Goal: Task Accomplishment & Management: Complete application form

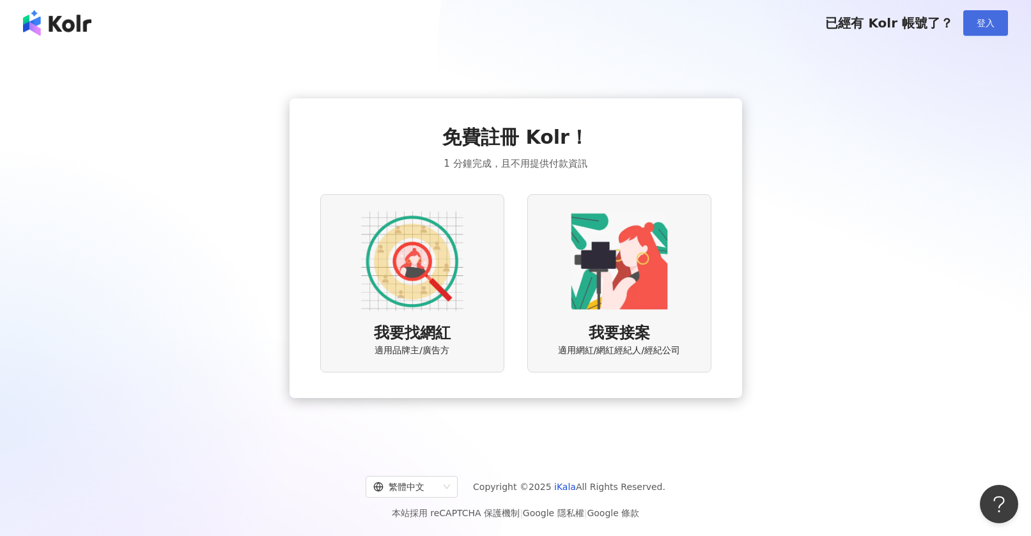
click at [986, 23] on span "登入" at bounding box center [986, 23] width 18 height 10
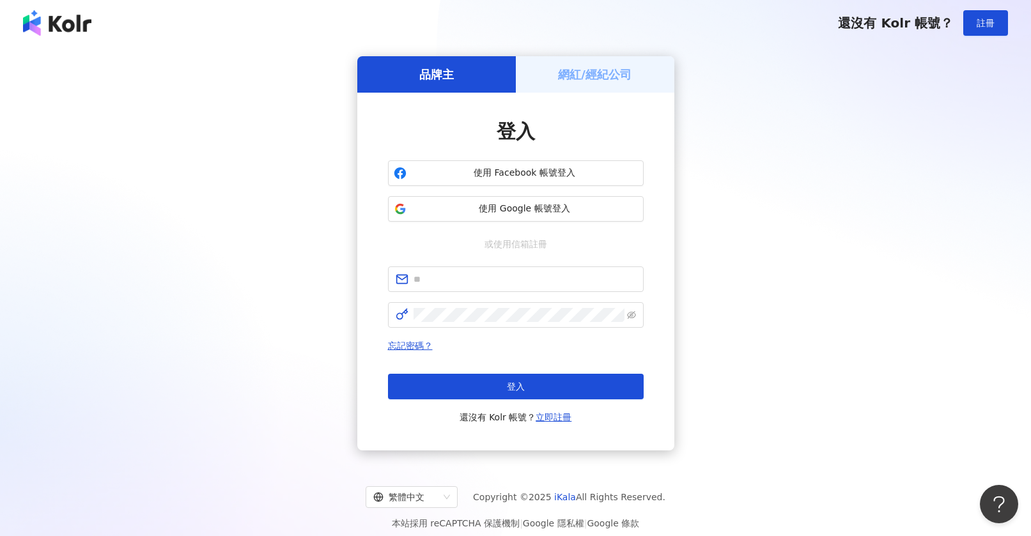
click at [581, 80] on h5 "網紅/經紀公司" at bounding box center [594, 74] width 73 height 16
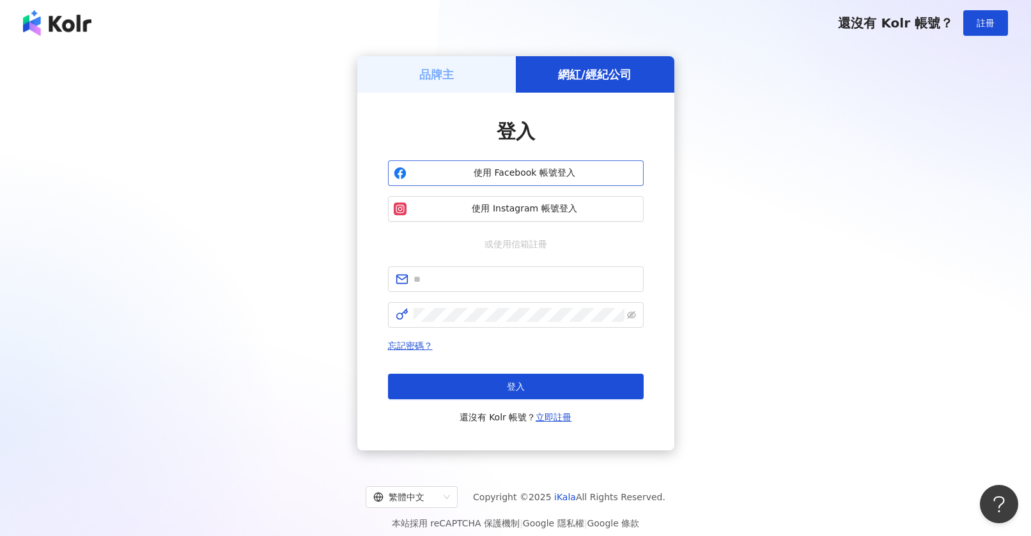
click at [524, 183] on button "使用 Facebook 帳號登入" at bounding box center [516, 173] width 256 height 26
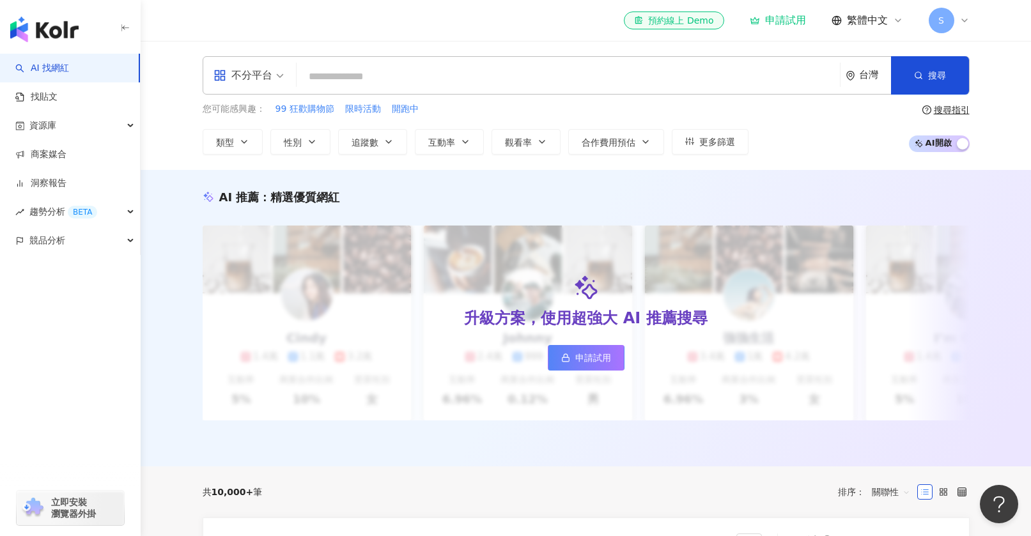
click at [940, 16] on span "S" at bounding box center [941, 20] width 6 height 14
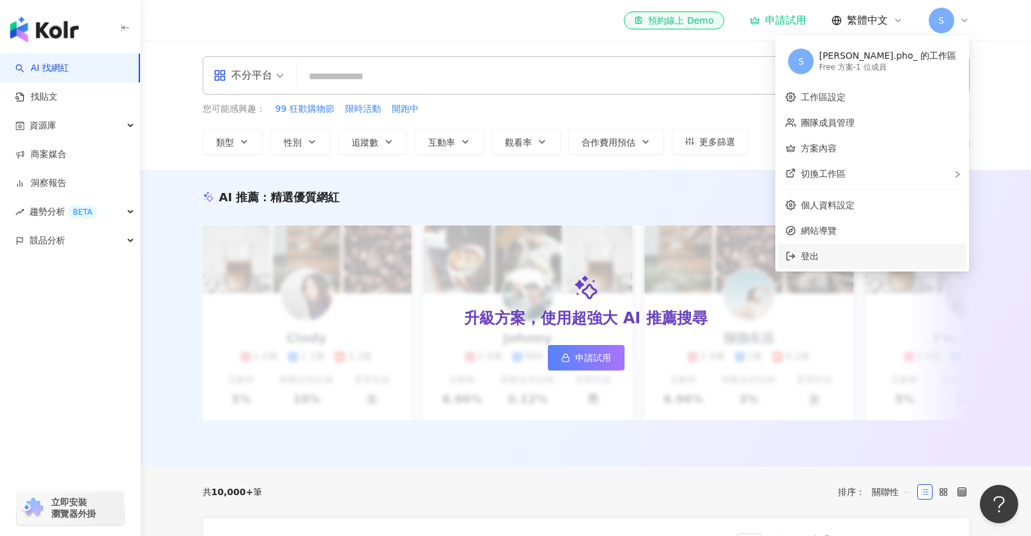
click at [888, 259] on span "登出" at bounding box center [880, 256] width 158 height 14
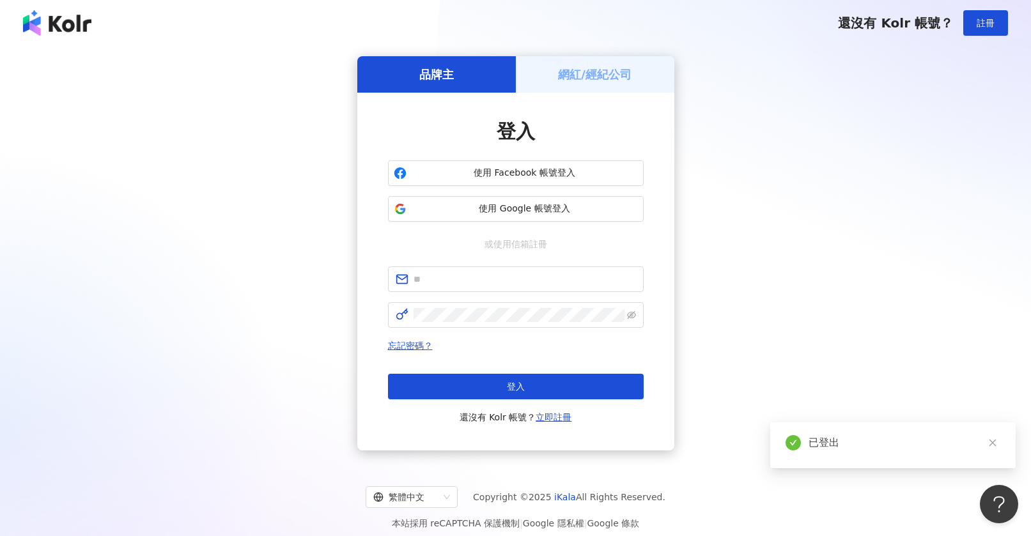
click at [548, 86] on div "網紅/經紀公司" at bounding box center [595, 74] width 158 height 36
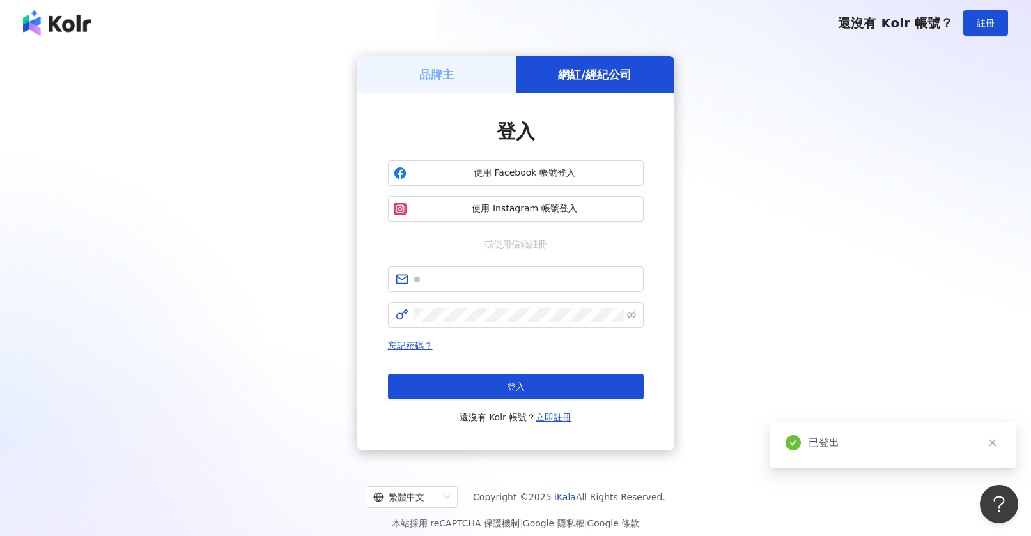
drag, startPoint x: 544, startPoint y: 201, endPoint x: 736, endPoint y: 314, distance: 223.2
click at [723, 302] on div "品牌主 網紅/經紀公司 登入 使用 Facebook 帳號登入 使用 Instagram 帳號登入 或使用信箱註冊 忘記密碼？ 登入 還沒有 Kolr 帳號？…" at bounding box center [515, 253] width 1000 height 394
click at [543, 200] on button "使用 Instagram 帳號登入" at bounding box center [516, 209] width 256 height 26
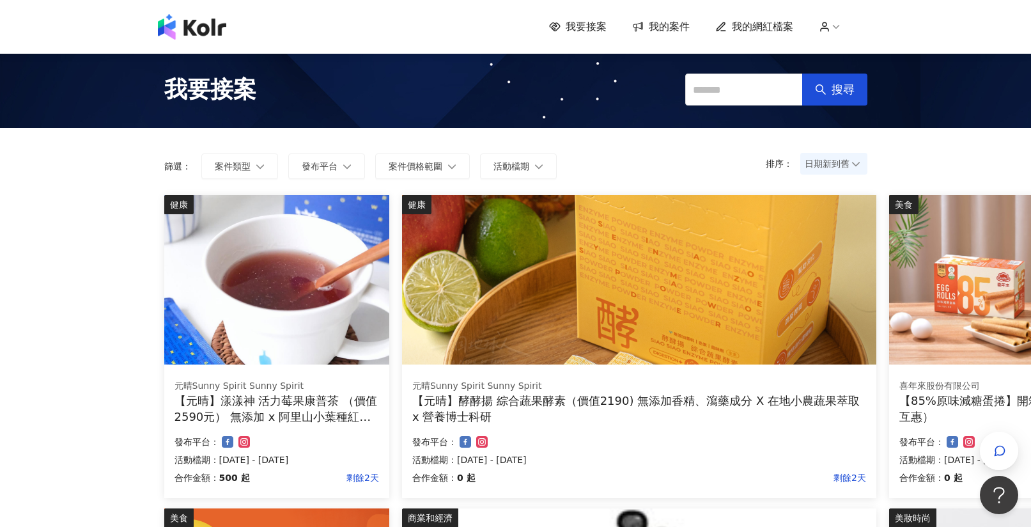
click at [665, 30] on span "我的案件" at bounding box center [669, 27] width 41 height 14
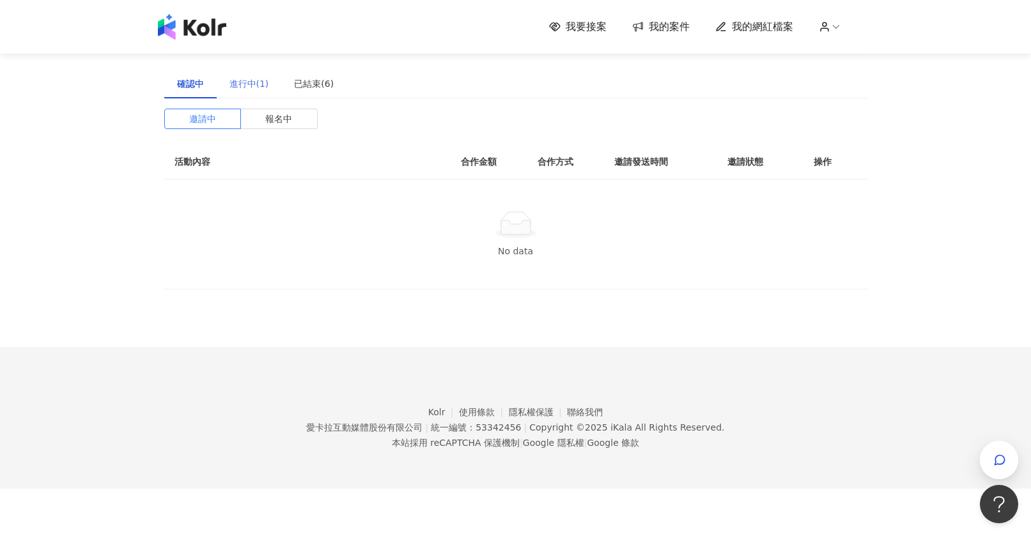
click at [226, 84] on div "進行中(1)" at bounding box center [249, 83] width 65 height 29
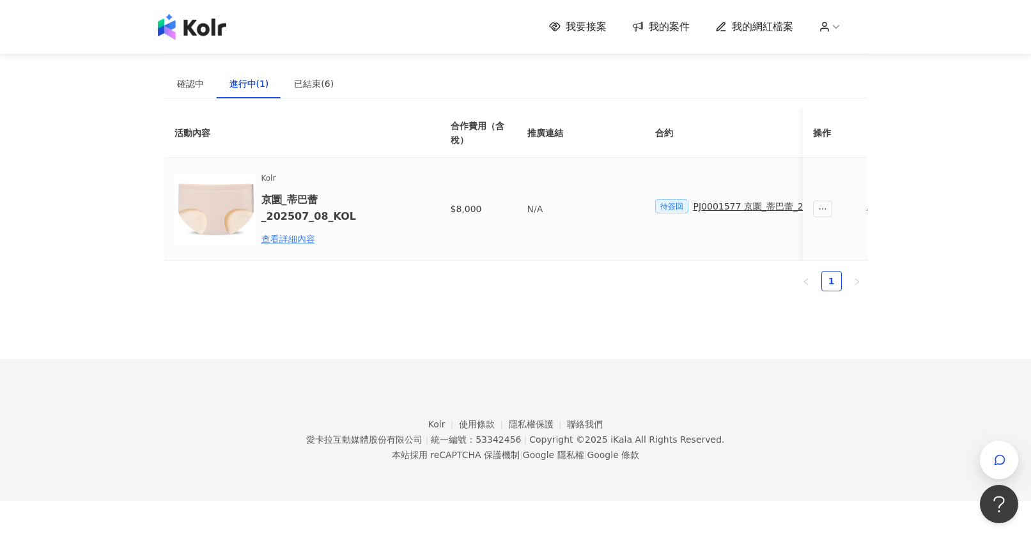
click at [666, 202] on span "待簽回" at bounding box center [671, 206] width 33 height 14
click at [669, 204] on span "待簽回" at bounding box center [671, 206] width 33 height 14
click at [289, 77] on div "已結束(6)" at bounding box center [313, 83] width 65 height 29
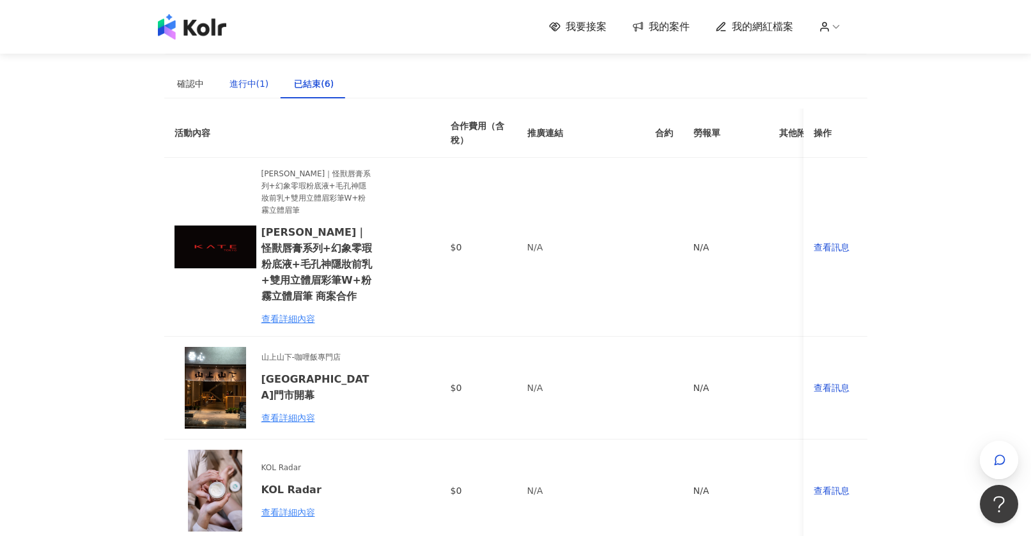
click at [254, 84] on div "進行中(1)" at bounding box center [249, 84] width 40 height 14
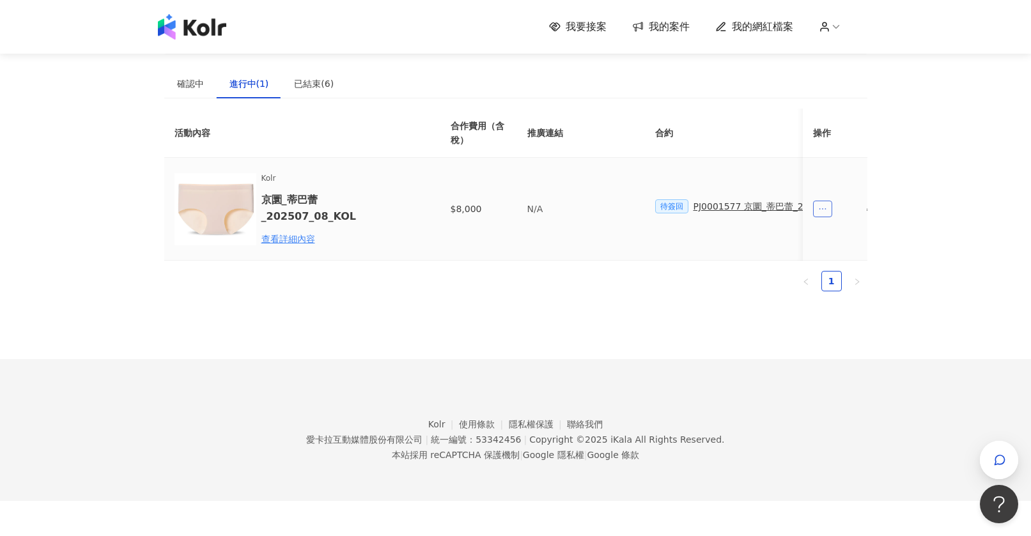
click at [826, 208] on icon "ellipsis" at bounding box center [823, 209] width 9 height 9
click at [759, 287] on ul "1" at bounding box center [515, 281] width 703 height 20
click at [674, 207] on span "待簽回" at bounding box center [671, 206] width 33 height 14
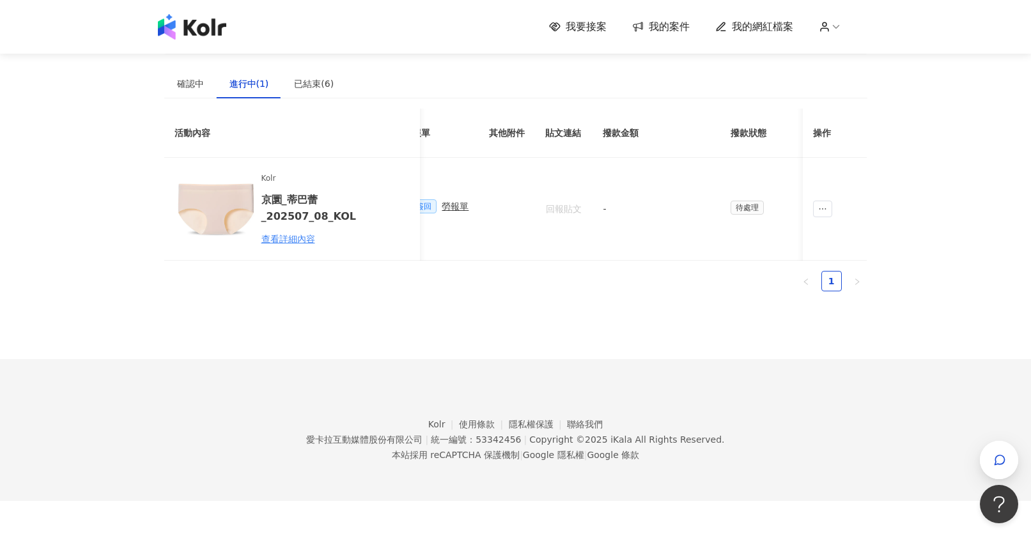
scroll to position [0, 498]
click at [731, 220] on td "待處理" at bounding box center [773, 209] width 128 height 103
click at [730, 210] on span "待處理" at bounding box center [735, 208] width 33 height 14
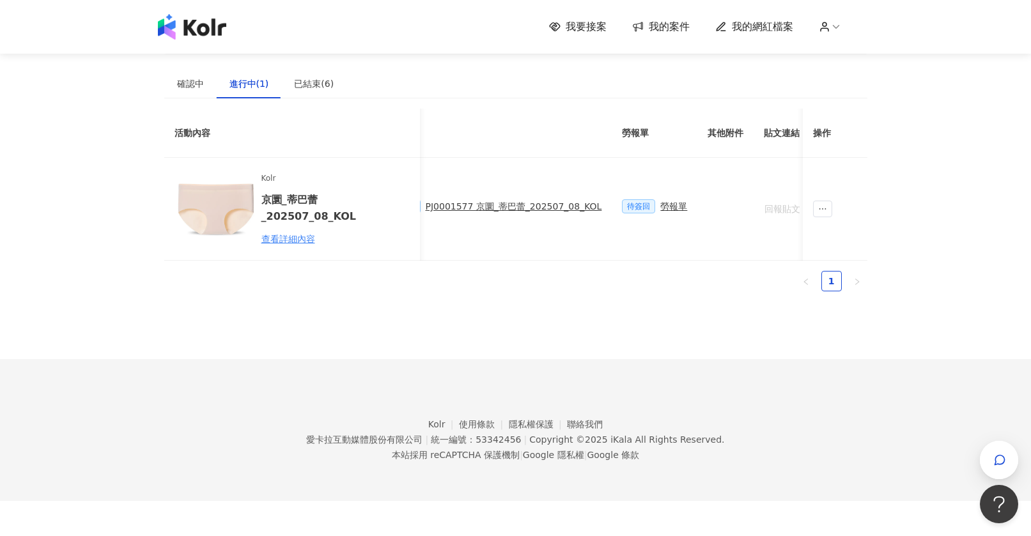
scroll to position [0, 0]
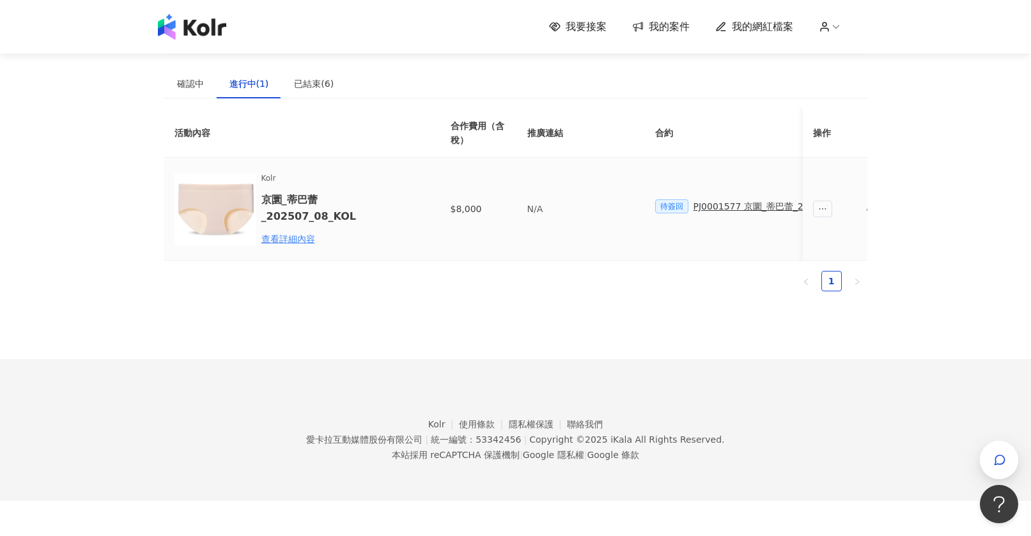
click at [665, 209] on span "待簽回" at bounding box center [671, 206] width 33 height 14
click at [282, 239] on div "查看詳細內容" at bounding box center [317, 239] width 112 height 14
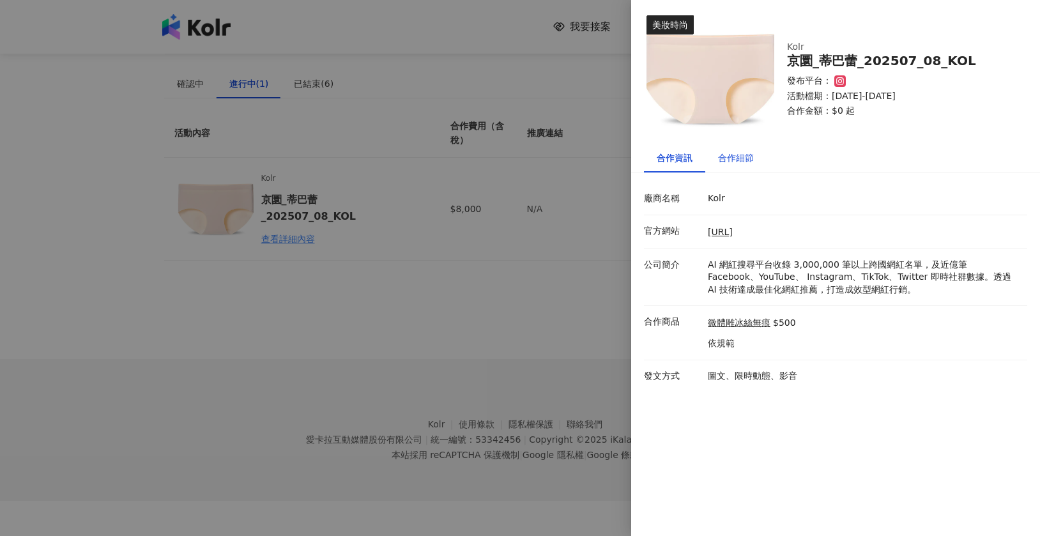
click at [725, 164] on div "合作細節" at bounding box center [736, 158] width 36 height 14
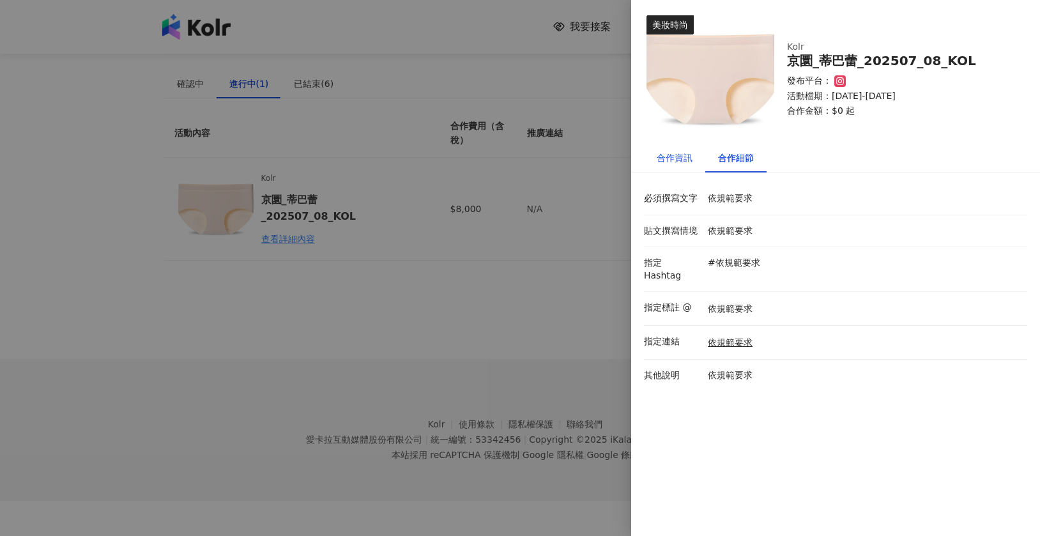
click at [670, 158] on div "合作資訊" at bounding box center [675, 158] width 36 height 14
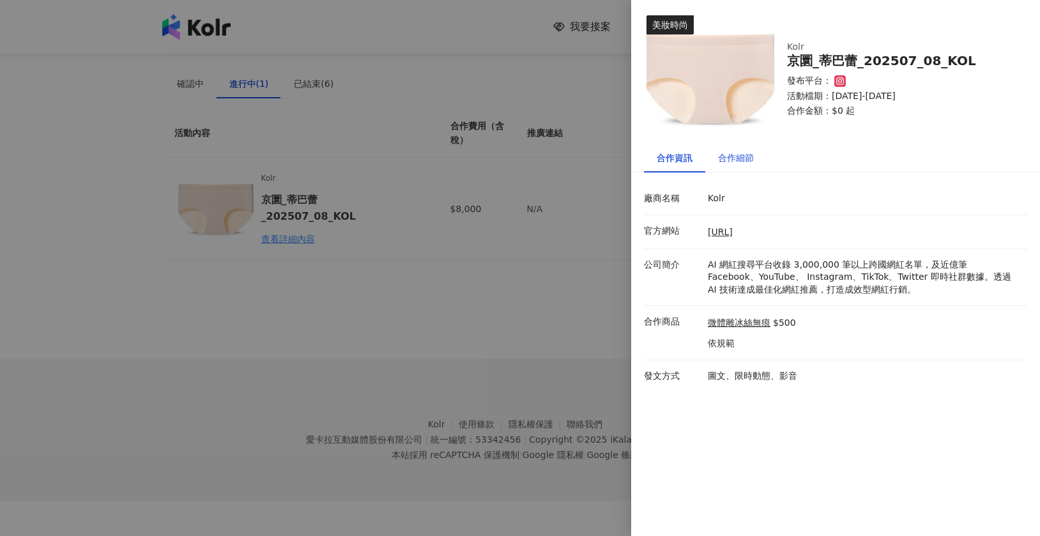
click at [719, 157] on div "合作細節" at bounding box center [736, 158] width 36 height 14
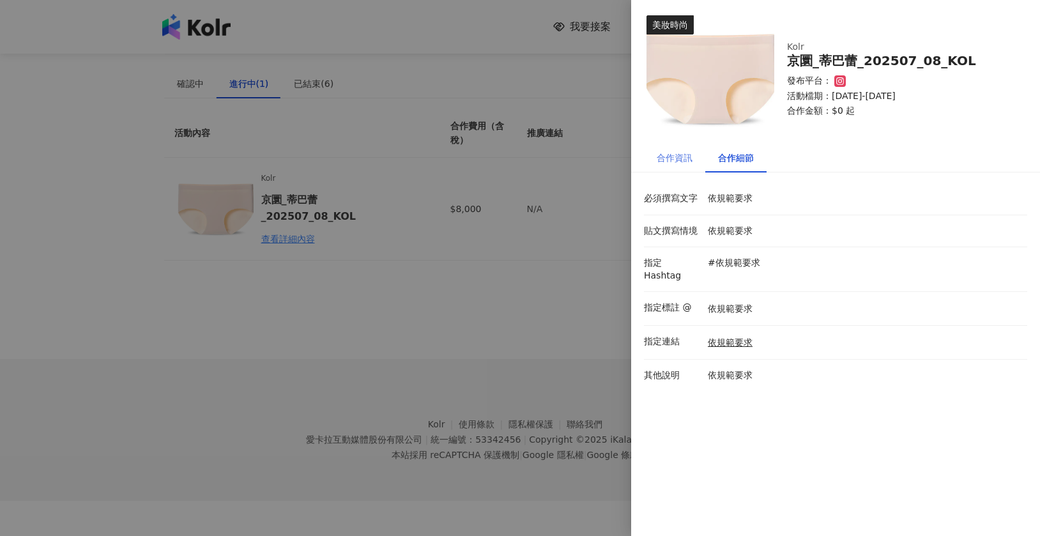
click at [687, 166] on div "合作資訊" at bounding box center [674, 157] width 61 height 29
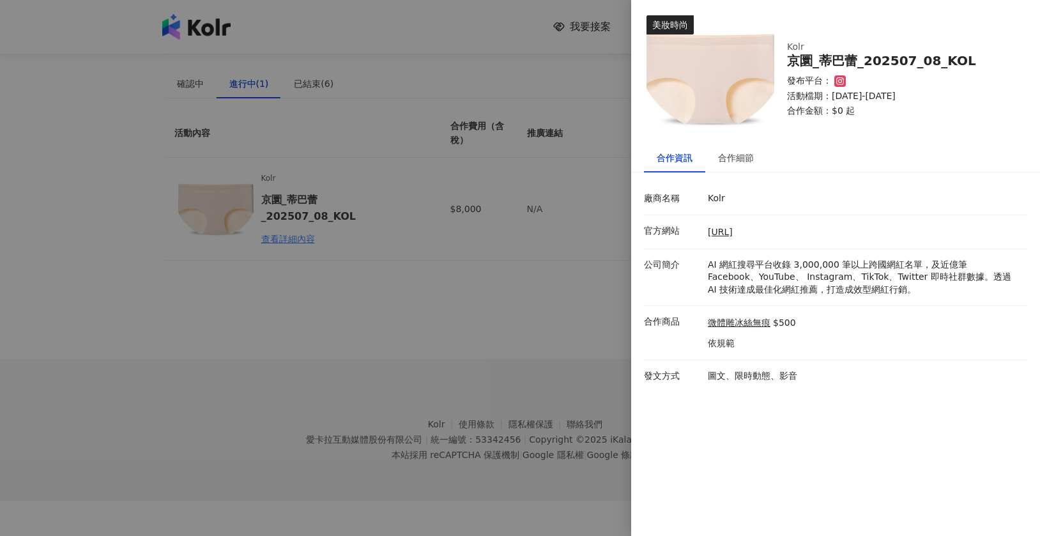
click at [524, 339] on div at bounding box center [520, 268] width 1040 height 536
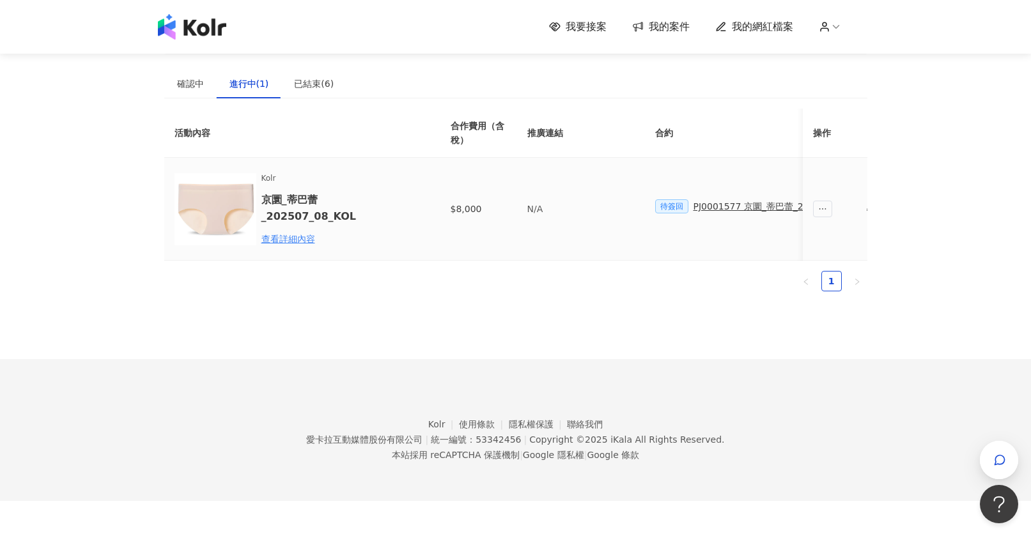
click at [675, 207] on span "待簽回" at bounding box center [671, 206] width 33 height 14
click at [673, 204] on span "待簽回" at bounding box center [671, 206] width 33 height 14
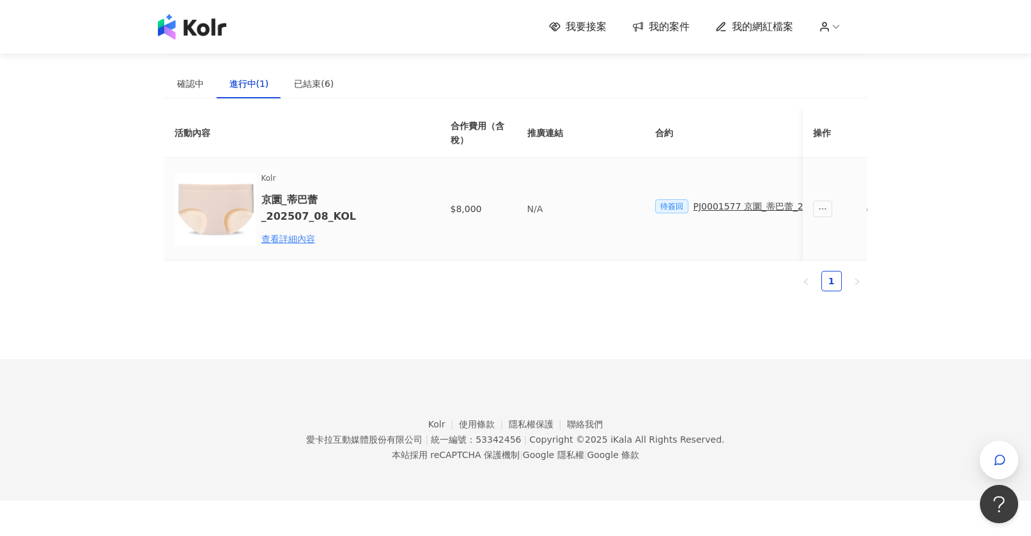
click at [869, 208] on div "建議執行流程 確認中 進行中(1) 已結束(6) 邀請中 報名中 活動內容 合作金額 合作方式 邀請發送時間 邀請狀態 操作 No data 活動內容 合作費…" at bounding box center [515, 179] width 729 height 359
click at [835, 26] on icon at bounding box center [836, 27] width 12 height 12
click at [1026, 146] on div "我要接案 我的案件 我的網紅檔案 建議執行流程 確認中 進行中(1) 已結束(6) 邀請中 報名中 活動內容 合作金額 合作方式 邀請發送時間 邀請狀態 操作…" at bounding box center [515, 250] width 1031 height 501
click at [670, 214] on td "待簽回 PJ0001577 京圜_蒂巴蕾_202507_08_KOL" at bounding box center [762, 209] width 235 height 103
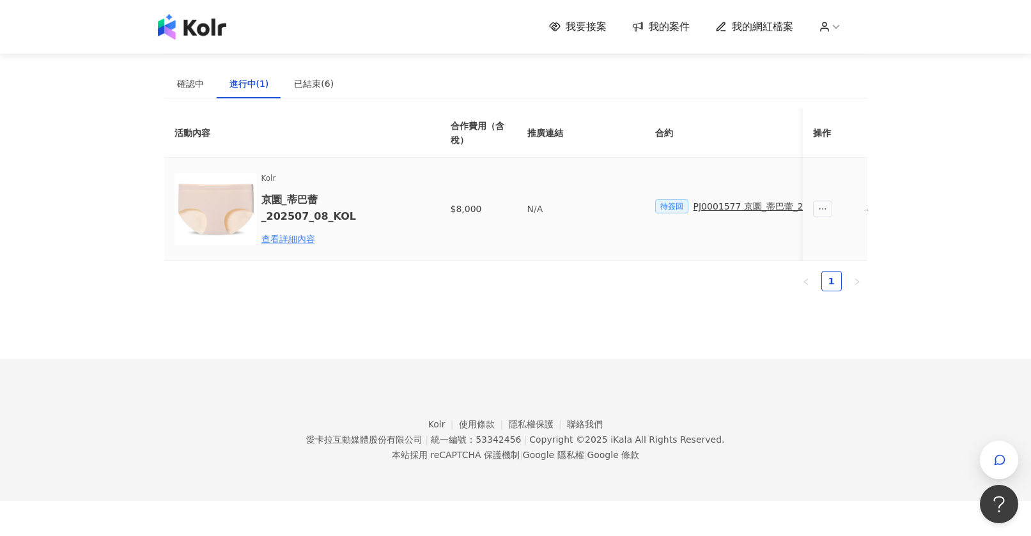
click at [670, 213] on td "待簽回 PJ0001577 京圜_蒂巴蕾_202507_08_KOL" at bounding box center [762, 209] width 235 height 103
click at [672, 209] on span "待簽回" at bounding box center [671, 206] width 33 height 14
click at [681, 302] on div "活動內容 合作費用（含稅） 推廣連結 合約 勞報單 其他附件 貼文連結 撥款金額 撥款狀態 操作 Kolr 京圜_蒂巴蕾_202507_08_KOL 查看詳細…" at bounding box center [515, 205] width 703 height 193
click at [593, 28] on span "我要接案" at bounding box center [586, 27] width 41 height 14
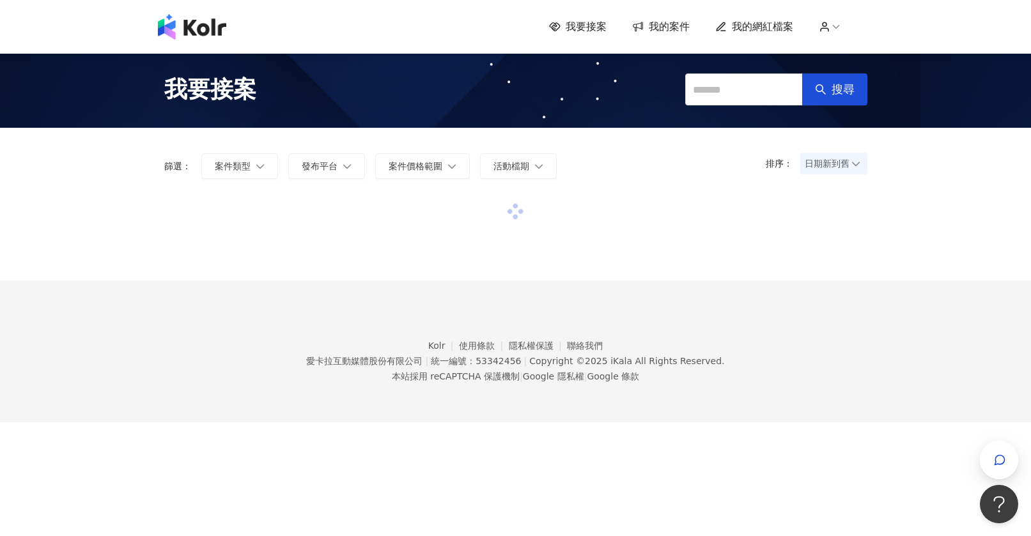
click at [663, 25] on span "我的案件" at bounding box center [669, 27] width 41 height 14
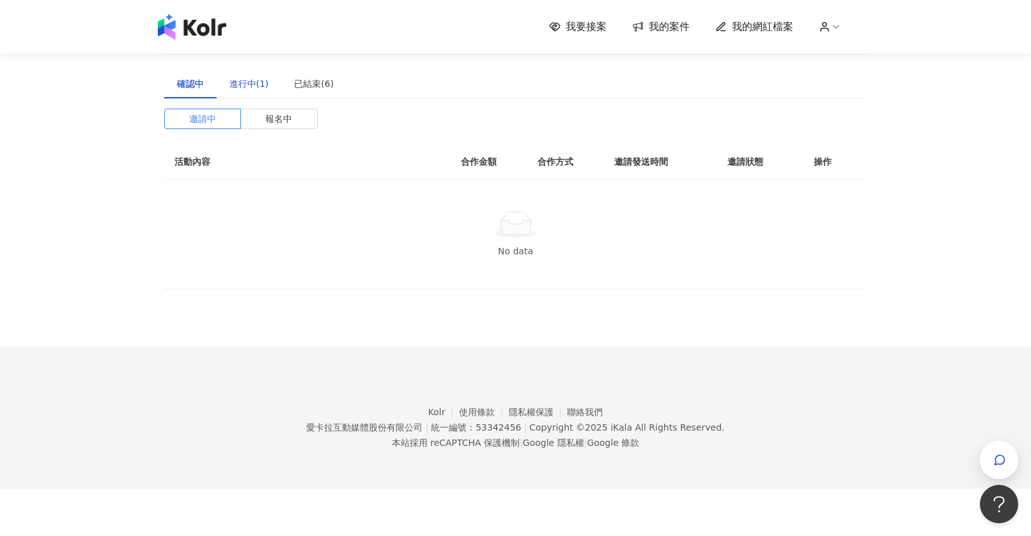
click at [261, 86] on div "進行中(1)" at bounding box center [249, 84] width 40 height 14
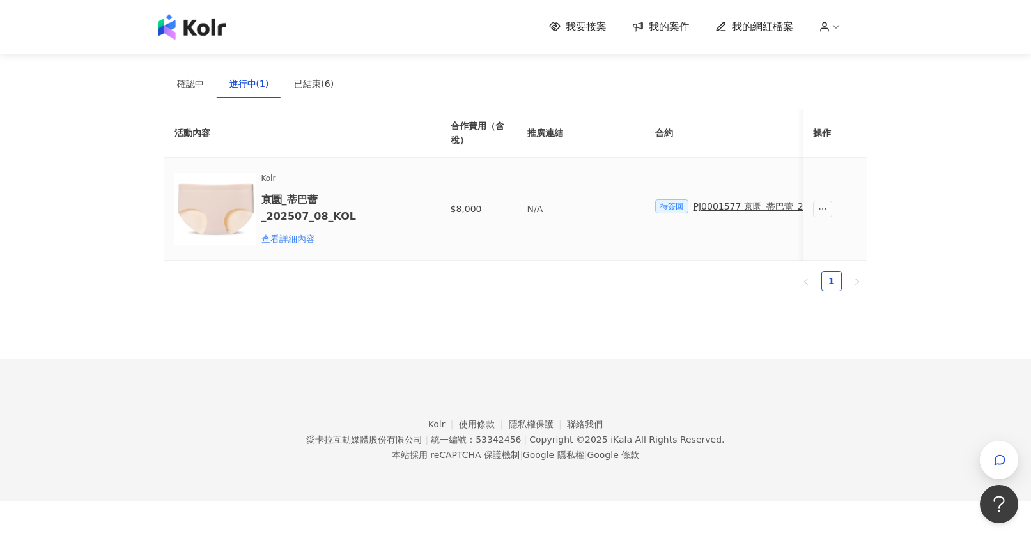
click at [341, 187] on div "Kolr 京圜_蒂巴蕾_202507_08_KOL 查看詳細內容" at bounding box center [317, 209] width 112 height 73
click at [289, 221] on h6 "京圜_蒂巴蕾_202507_08_KOL" at bounding box center [317, 208] width 112 height 32
click at [275, 234] on div "查看詳細內容" at bounding box center [317, 239] width 112 height 14
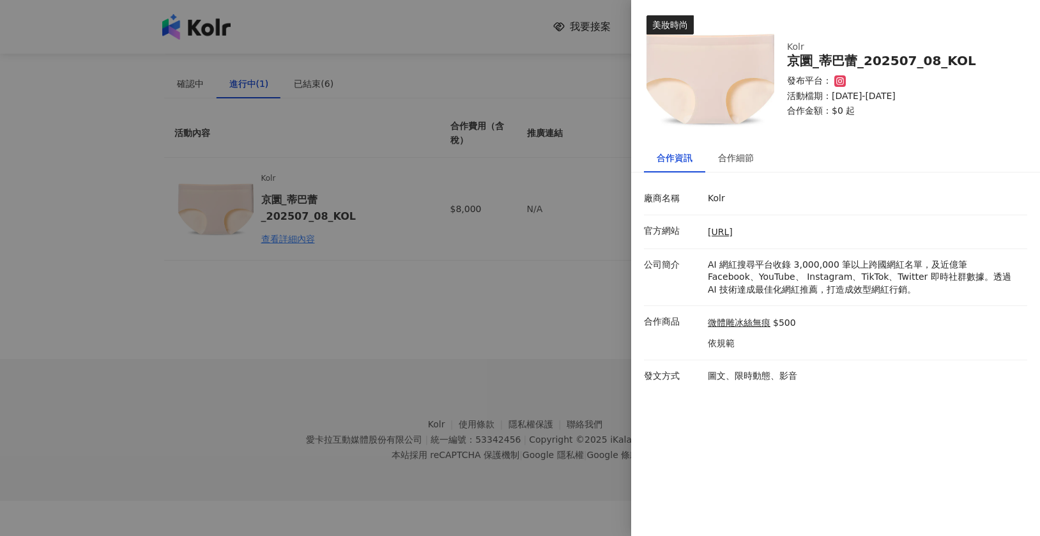
click at [759, 226] on div "https://www.kolr.ai/" at bounding box center [865, 232] width 320 height 14
click at [733, 227] on link "https://www.kolr.ai/" at bounding box center [720, 232] width 25 height 10
click at [836, 91] on p "活動檔期：2025/7/23-2025/8/31" at bounding box center [899, 96] width 225 height 13
click at [674, 24] on div "美妝時尚" at bounding box center [670, 24] width 47 height 19
click at [586, 118] on div at bounding box center [520, 268] width 1040 height 536
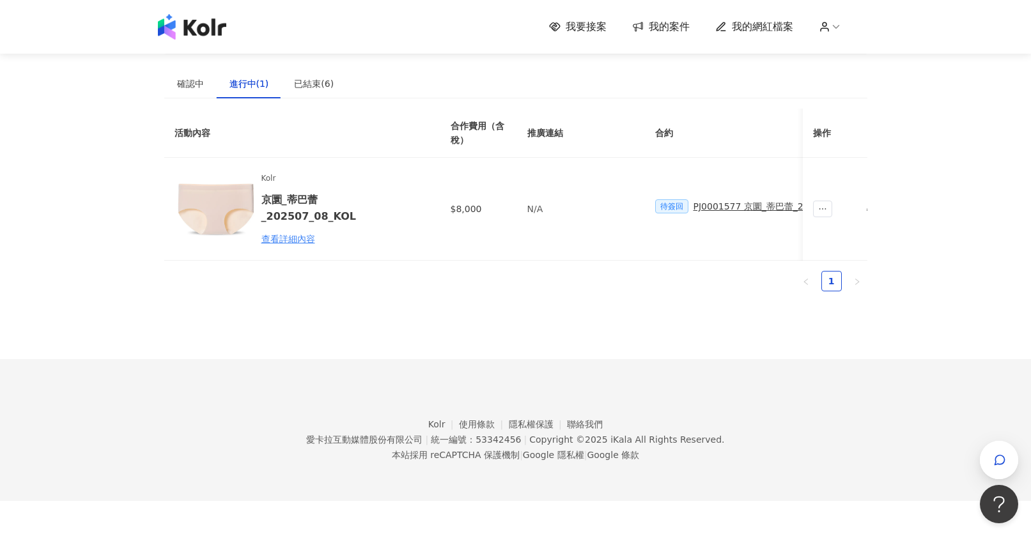
click at [830, 29] on icon at bounding box center [825, 27] width 12 height 12
click at [870, 164] on div "建議執行流程 確認中 進行中(1) 已結束(6) 邀請中 報名中 活動內容 合作金額 合作方式 邀請發送時間 邀請狀態 操作 No data 活動內容 合作費…" at bounding box center [515, 179] width 729 height 359
click at [817, 205] on span "ellipsis" at bounding box center [823, 209] width 19 height 17
click at [833, 287] on link "1" at bounding box center [831, 281] width 19 height 19
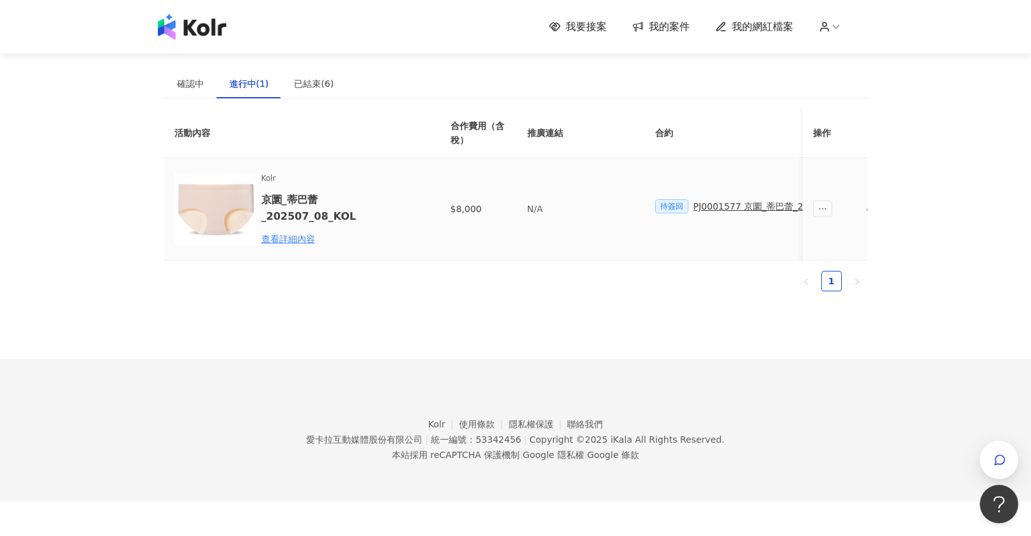
click at [687, 206] on span "待簽回" at bounding box center [671, 206] width 33 height 14
click at [686, 206] on span "待簽回" at bounding box center [671, 206] width 33 height 14
click at [684, 206] on span "待簽回" at bounding box center [671, 206] width 33 height 14
click at [497, 144] on th "合作費用（含稅）" at bounding box center [478, 133] width 77 height 49
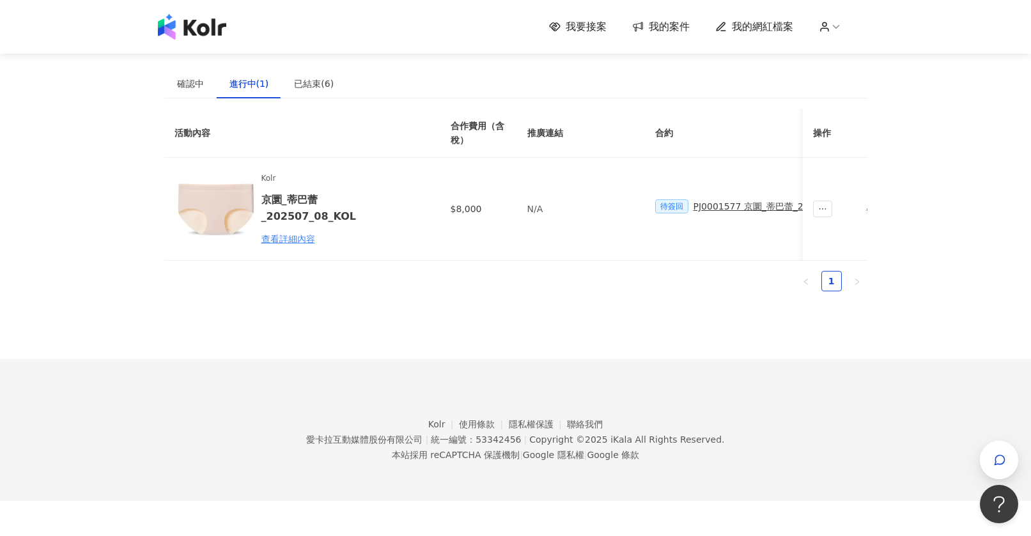
click at [470, 122] on th "合作費用（含稅）" at bounding box center [478, 133] width 77 height 49
click at [288, 229] on div "Kolr 京圜_蒂巴蕾_202507_08_KOL 查看詳細內容" at bounding box center [317, 209] width 112 height 73
click at [282, 204] on h6 "京圜_蒂巴蕾_202507_08_KOL" at bounding box center [317, 208] width 112 height 32
click at [210, 205] on img at bounding box center [215, 209] width 82 height 82
drag, startPoint x: 210, startPoint y: 205, endPoint x: 220, endPoint y: 214, distance: 13.1
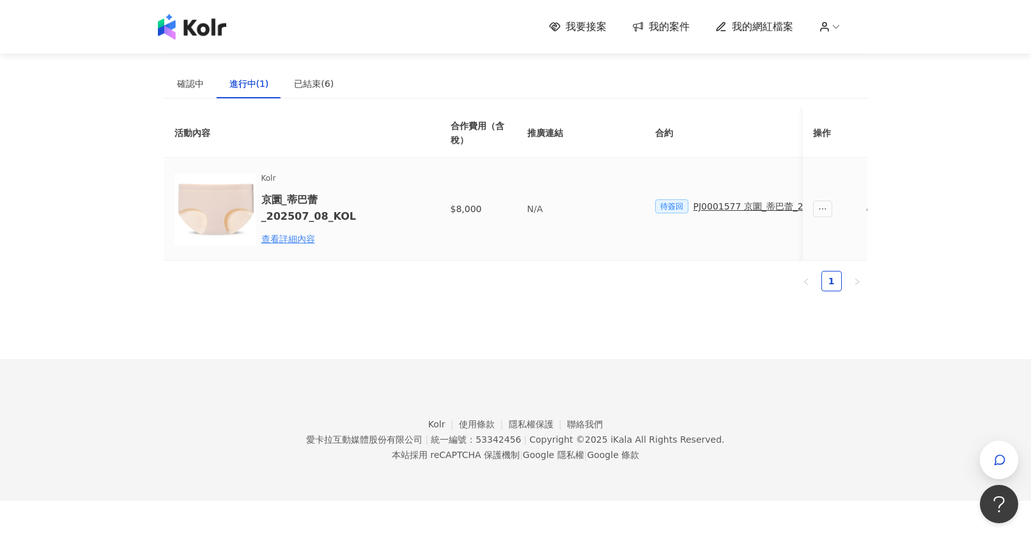
click at [210, 205] on img at bounding box center [215, 209] width 82 height 82
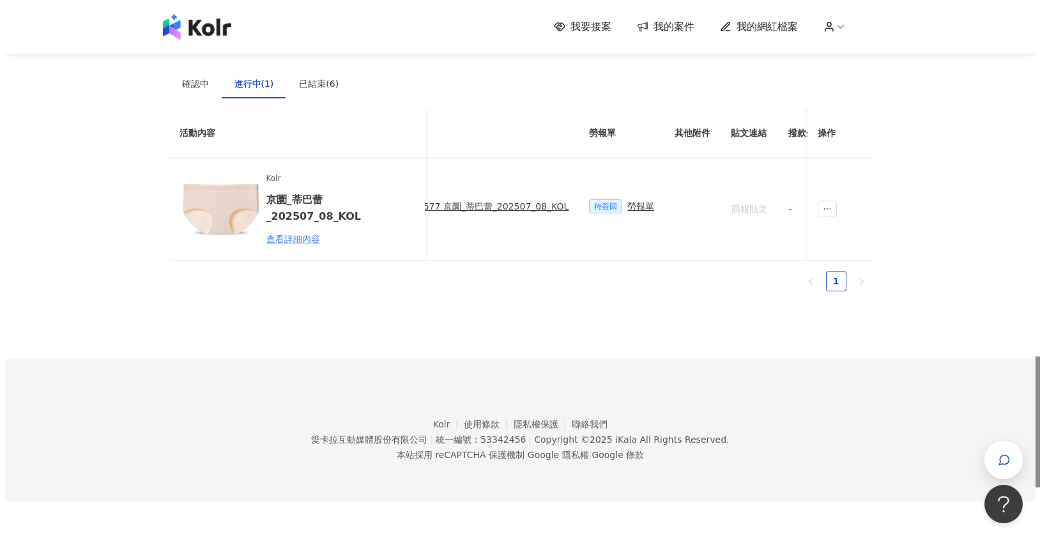
scroll to position [0, 279]
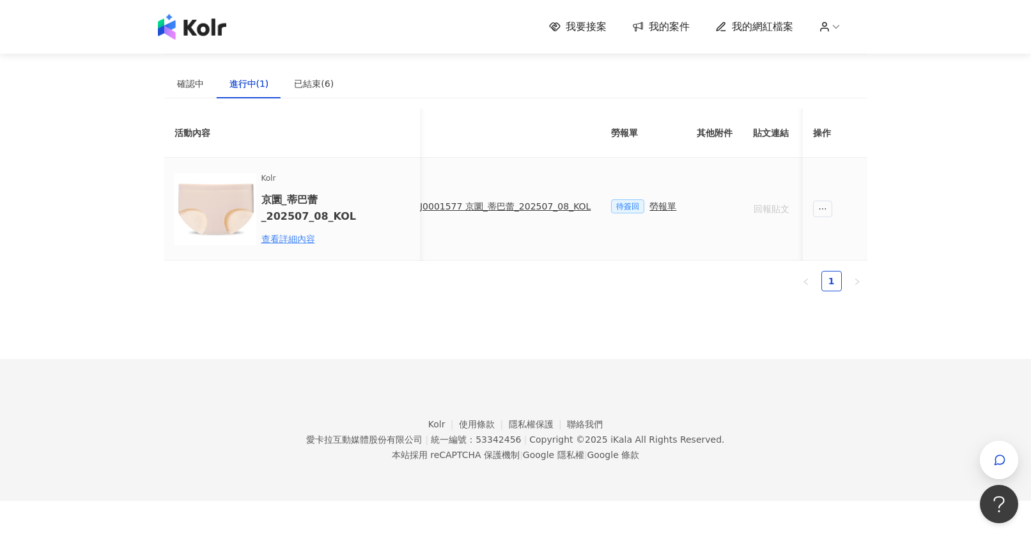
click at [649, 204] on div "勞報單" at bounding box center [662, 206] width 27 height 14
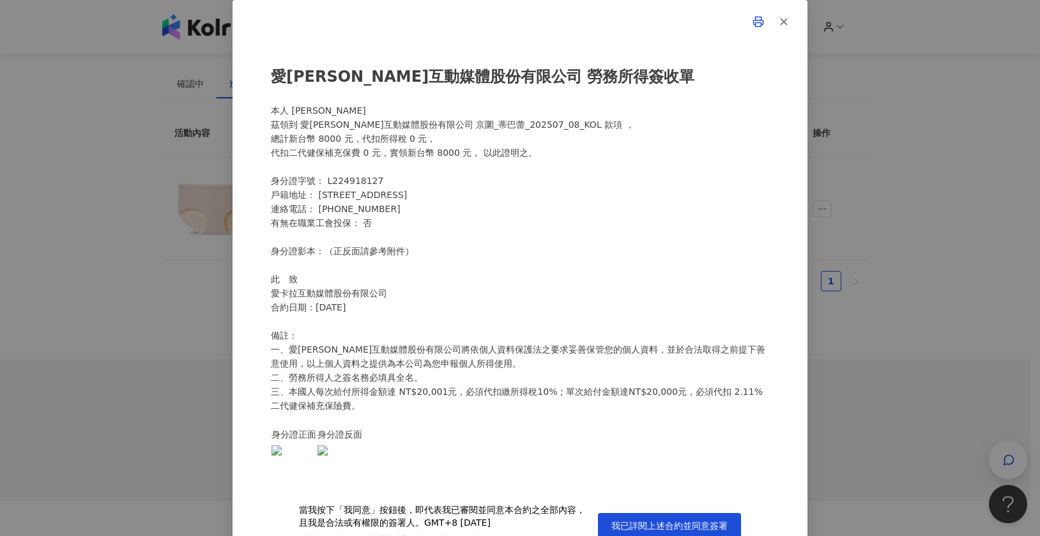
click at [651, 205] on div "愛卡拉互動媒體股份有限公司 勞務所得簽收單 本人 林妤恩 茲領到 愛卡拉互動媒體股份有限公司 京圜_蒂巴蕾_202507_08_KOL 款項 ， 總計新台幣 …" at bounding box center [520, 265] width 498 height 429
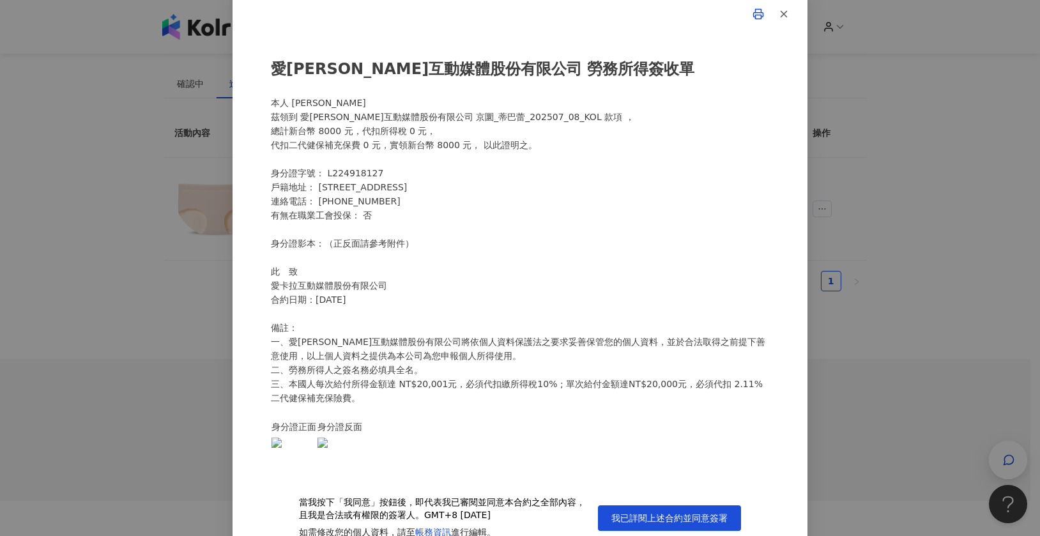
scroll to position [20, 0]
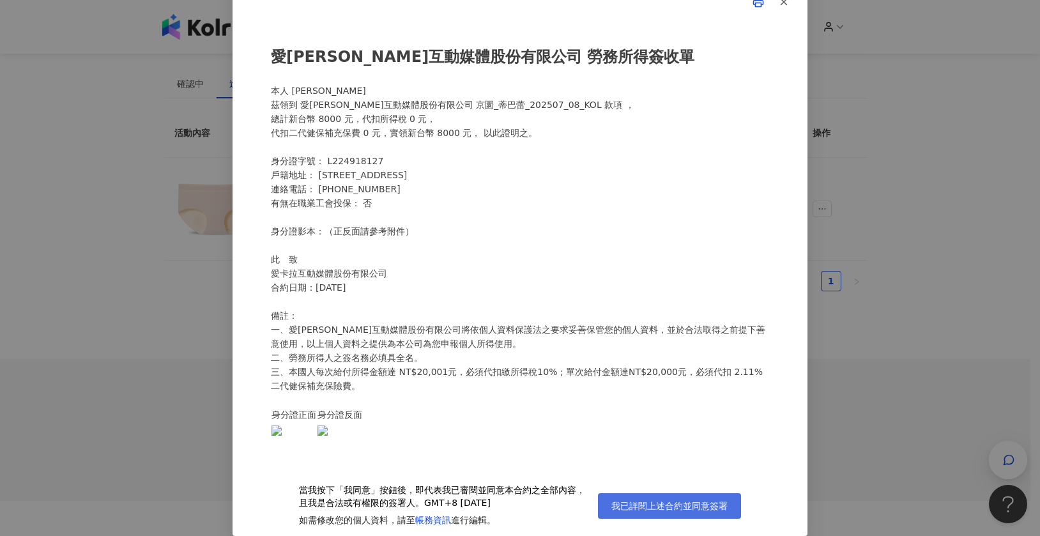
click at [679, 502] on span "我已詳閱上述合約並同意簽署" at bounding box center [670, 506] width 116 height 10
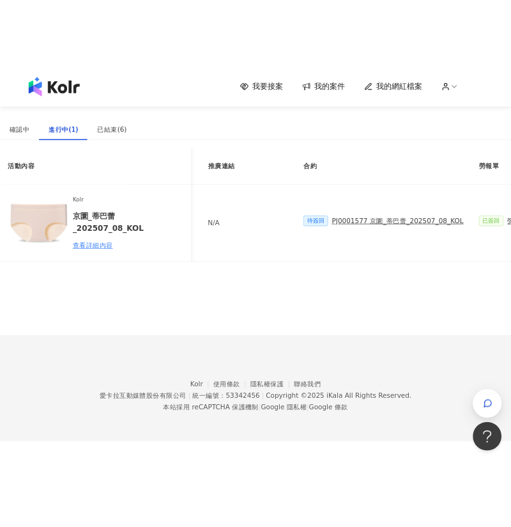
scroll to position [0, 75]
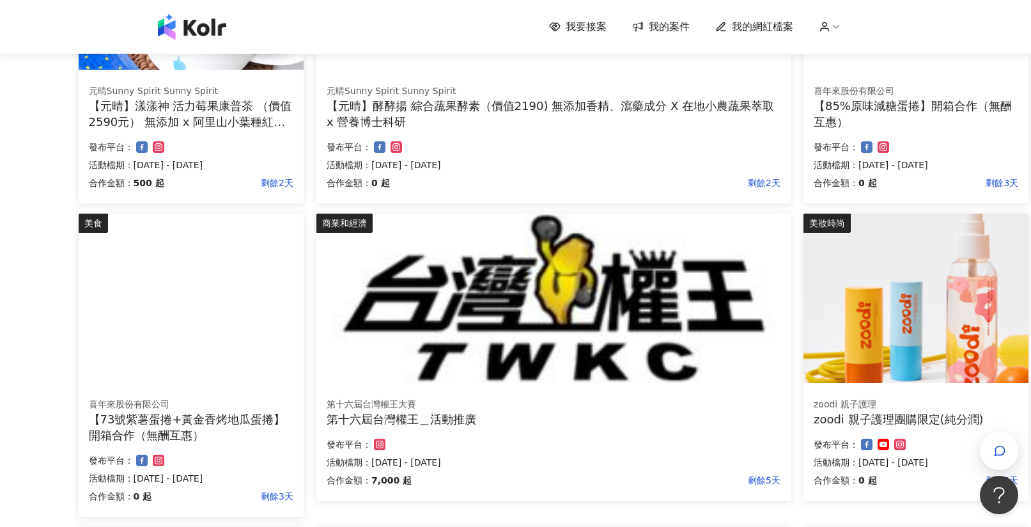
scroll to position [347, 86]
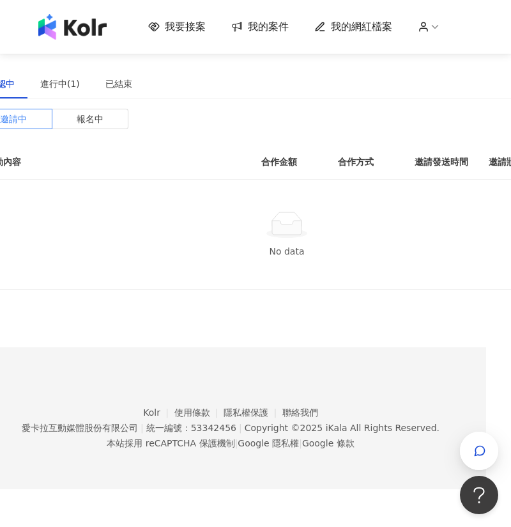
scroll to position [0, 27]
click at [53, 85] on div "進行中(1)" at bounding box center [58, 84] width 40 height 14
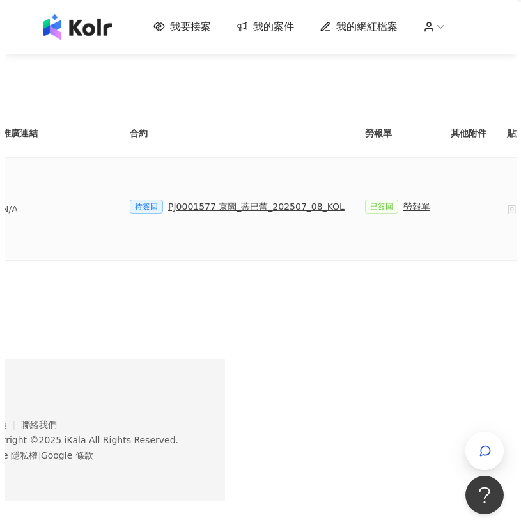
scroll to position [0, 302]
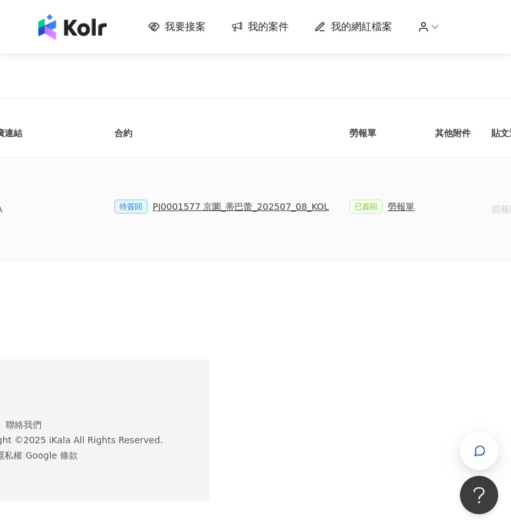
click at [214, 210] on div "PJ0001577 京圜_蒂巴蕾_202507_08_KOL" at bounding box center [241, 206] width 176 height 14
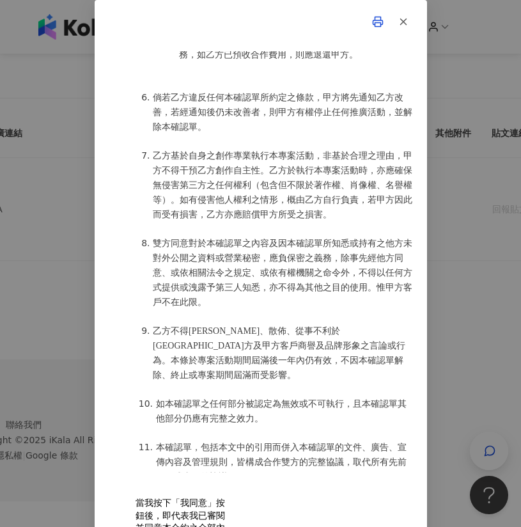
scroll to position [1791, 0]
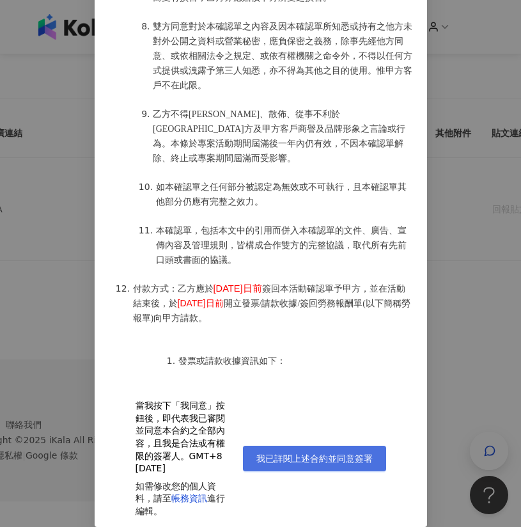
click at [343, 458] on span "我已詳閱上述合約並同意簽署" at bounding box center [314, 458] width 116 height 10
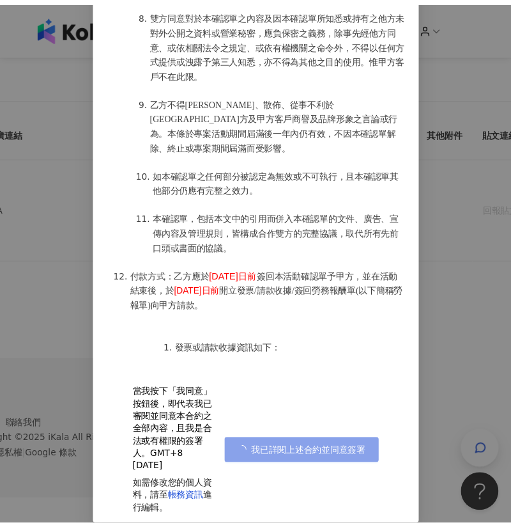
scroll to position [110, 0]
